Goal: Navigation & Orientation: Find specific page/section

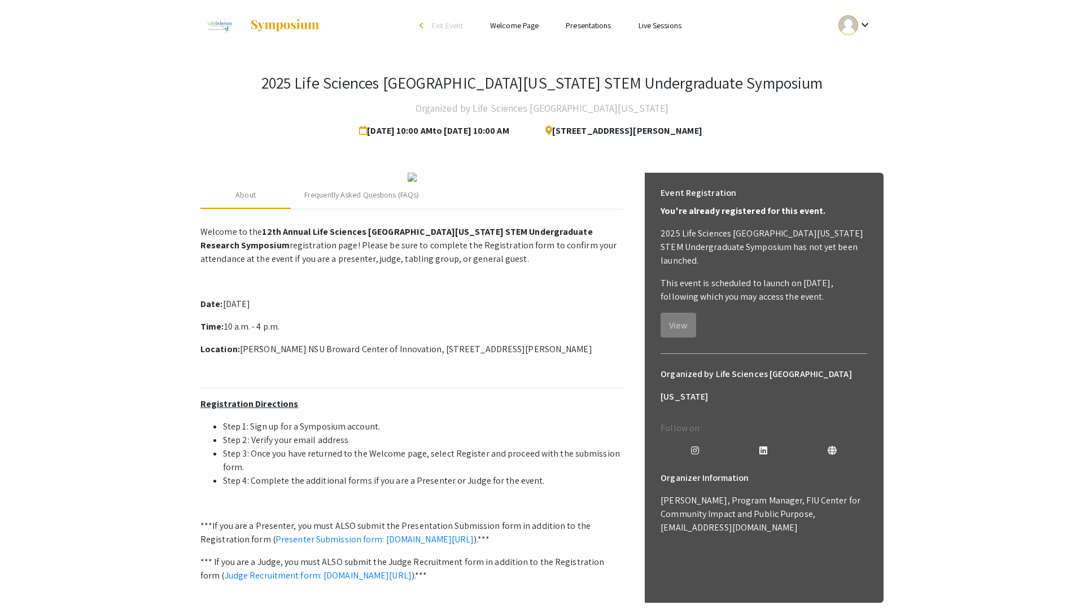
click at [598, 32] on ul "Skip navigation arrow_back_ios Exit Event Welcome Page Presentations Live Sessi…" at bounding box center [541, 25] width 225 height 51
click at [594, 25] on link "Presentations" at bounding box center [588, 25] width 45 height 10
click at [452, 23] on span "Exit Event" at bounding box center [447, 25] width 31 height 10
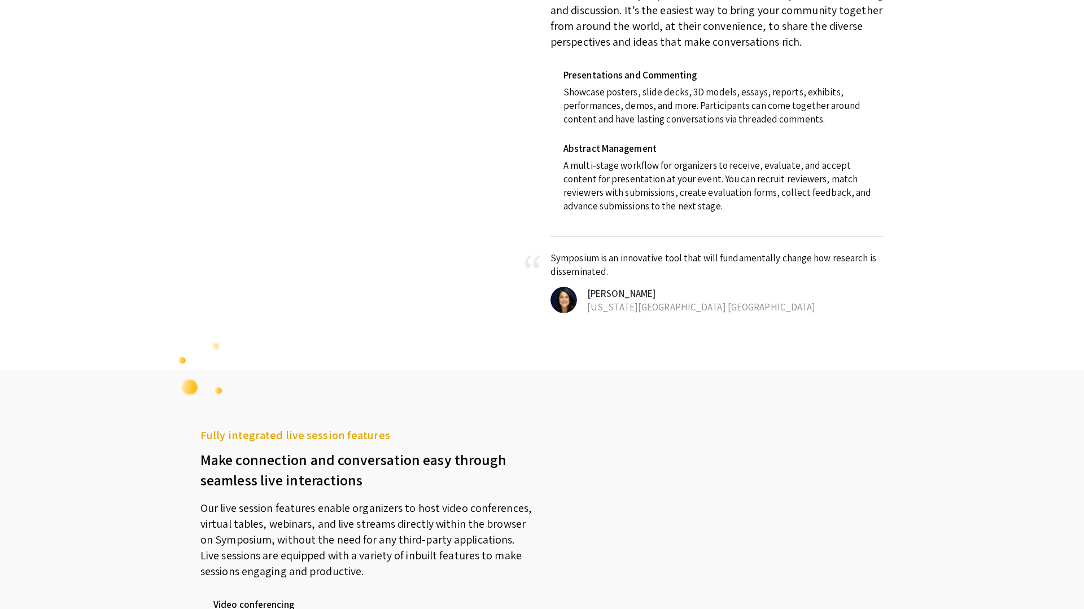
scroll to position [561, 0]
